Goal: Task Accomplishment & Management: Manage account settings

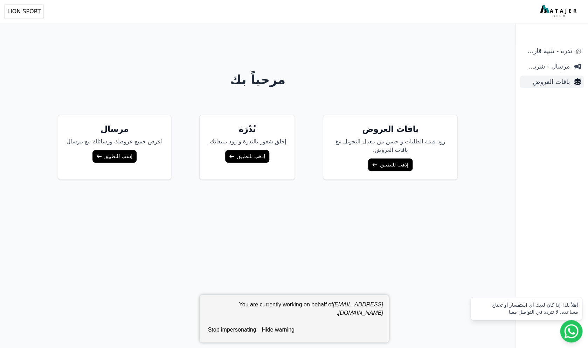
click at [544, 81] on span "باقات العروض" at bounding box center [546, 82] width 47 height 10
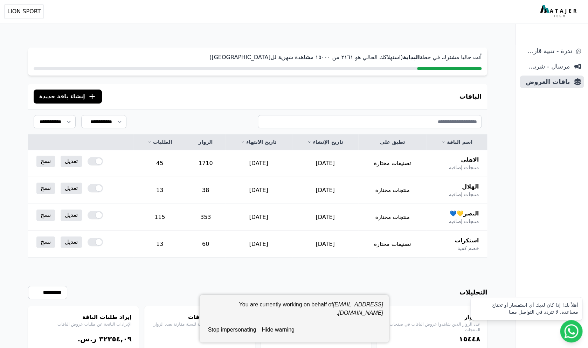
click at [272, 331] on button "hide warning" at bounding box center [278, 330] width 38 height 14
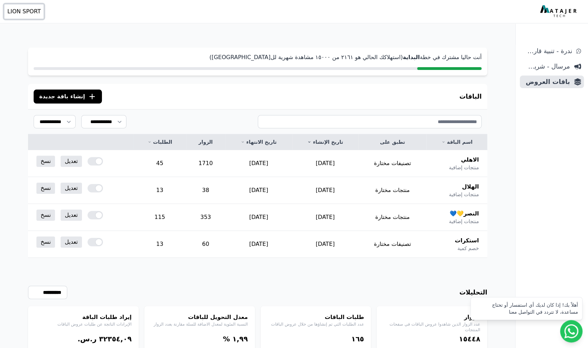
click at [34, 9] on span "LION SPORT" at bounding box center [23, 11] width 33 height 8
click at [32, 51] on p "رقم المتجر: 419193283" at bounding box center [49, 49] width 86 height 7
copy p "419193283"
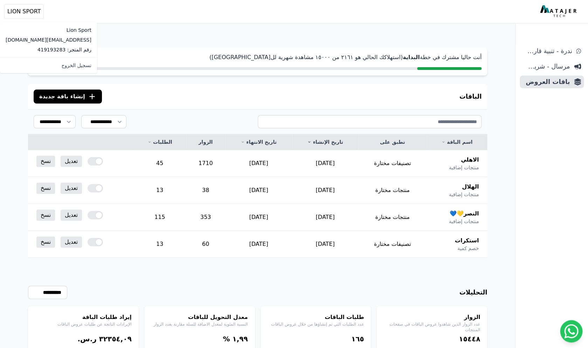
click at [277, 29] on div "**********" at bounding box center [257, 191] width 515 height 382
